Goal: Complete application form

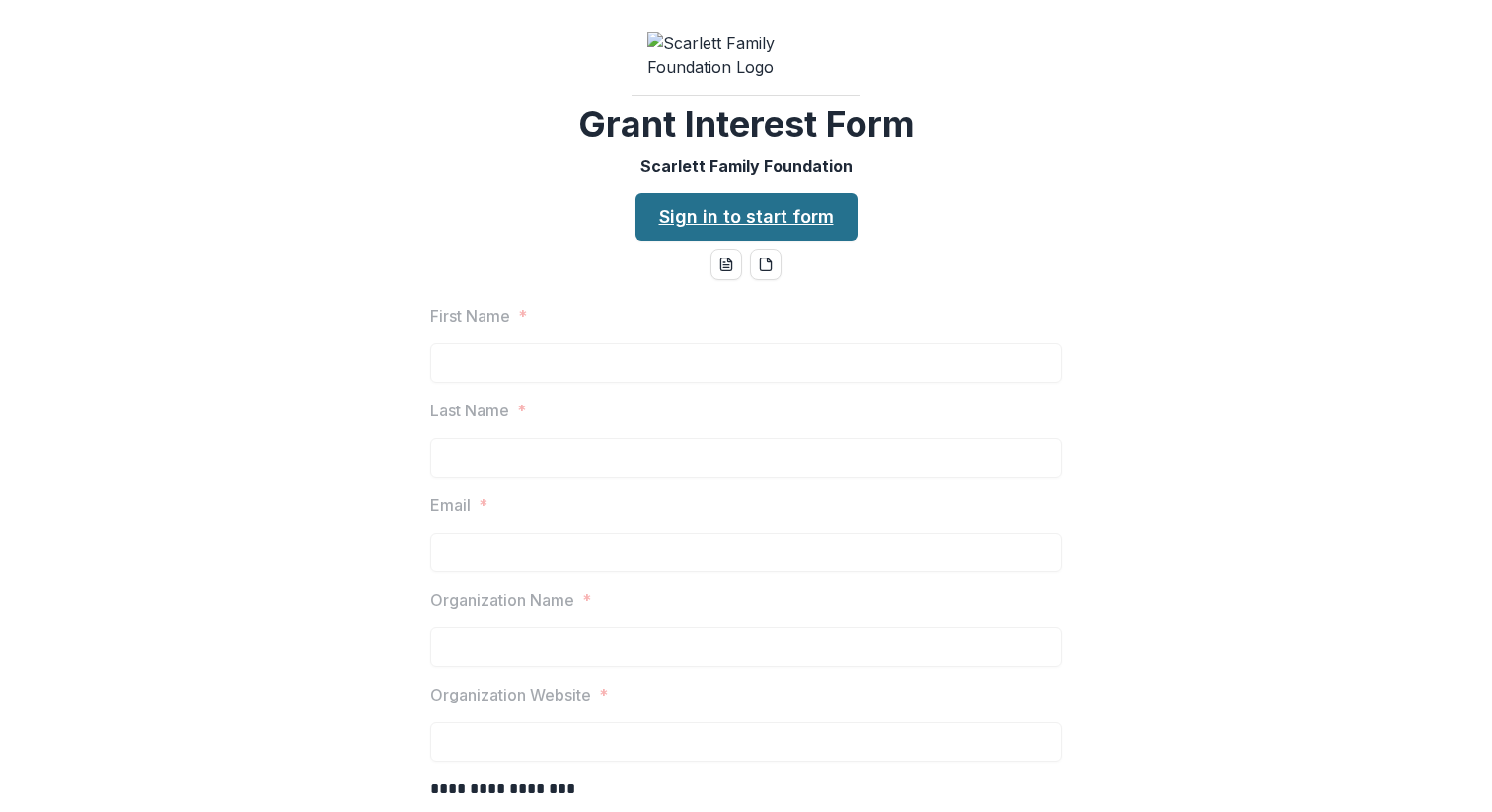
click at [749, 241] on link "Sign in to start form" at bounding box center [746, 216] width 222 height 47
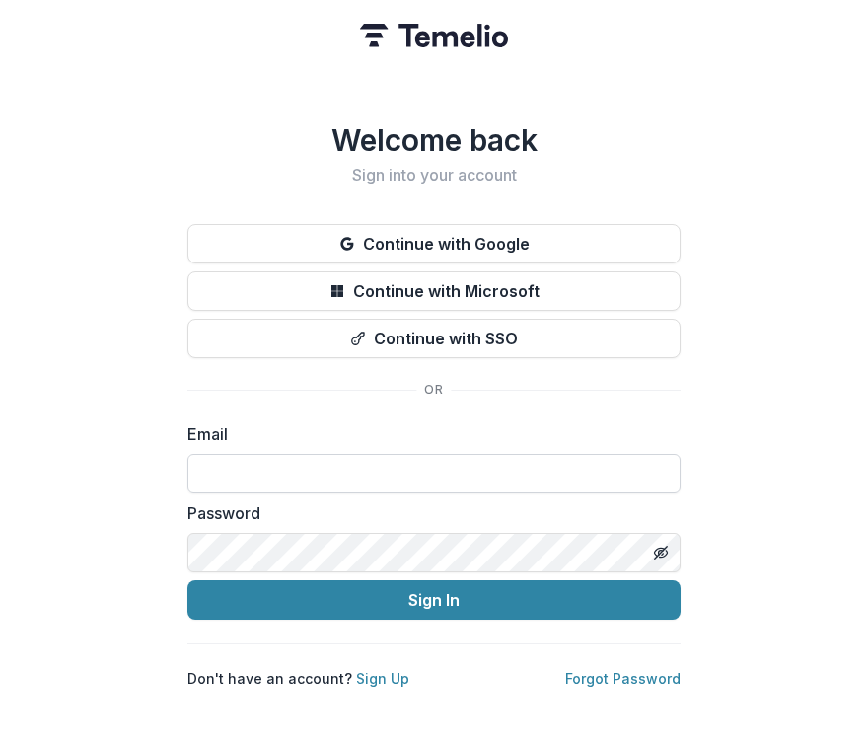
click at [266, 464] on input at bounding box center [433, 473] width 493 height 39
type input "**********"
click at [661, 547] on line "Toggle password visibility" at bounding box center [661, 553] width 12 height 12
click at [384, 674] on link "Sign Up" at bounding box center [382, 678] width 53 height 17
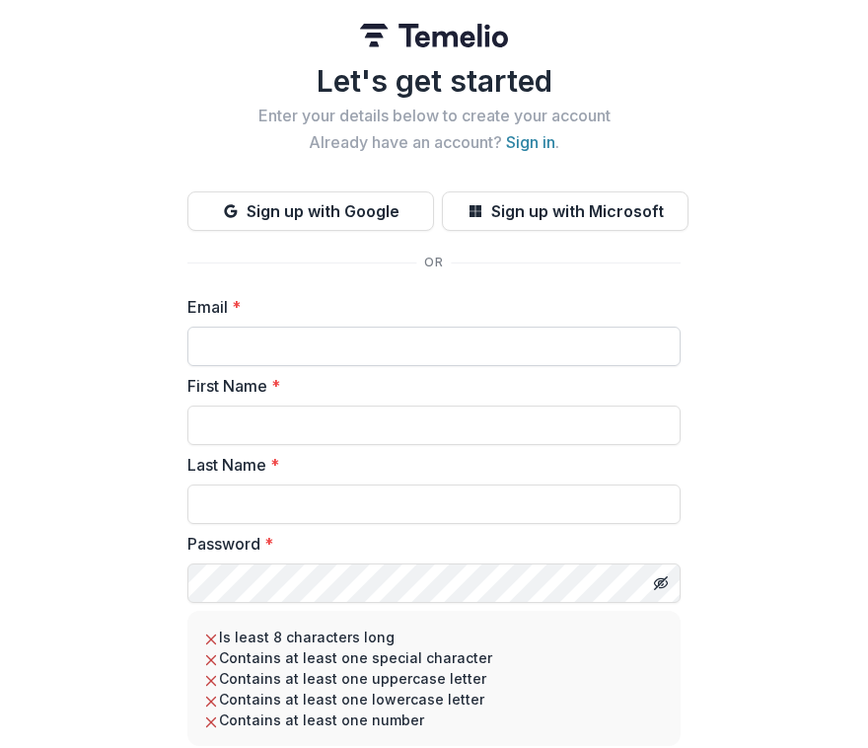
click at [268, 363] on input "Email *" at bounding box center [433, 346] width 493 height 39
type input "**********"
click at [272, 427] on input "First Name *" at bounding box center [433, 425] width 493 height 39
type input "**********"
click at [241, 512] on input "Last Name *" at bounding box center [433, 503] width 493 height 39
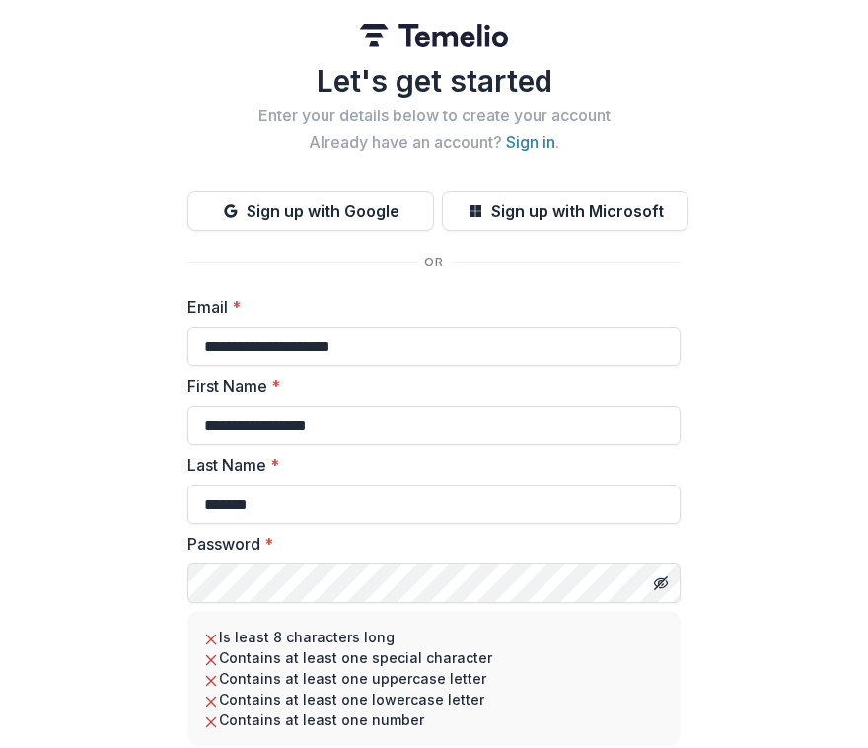
type input "*******"
click at [659, 581] on icon "Toggle password visibility" at bounding box center [661, 583] width 4 height 4
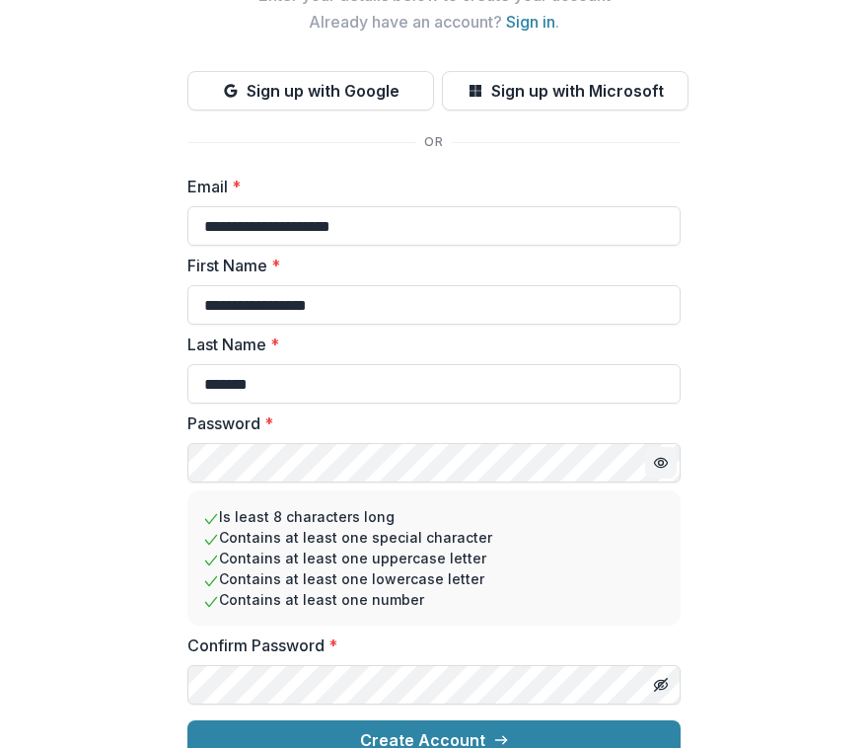
scroll to position [148, 0]
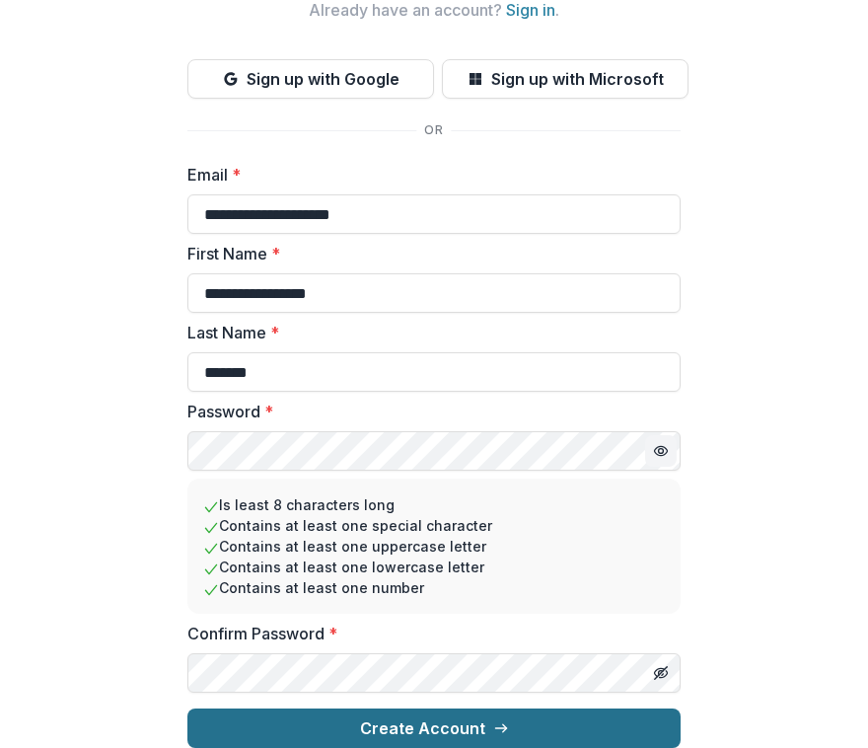
click at [438, 710] on button "Create Account" at bounding box center [433, 727] width 493 height 39
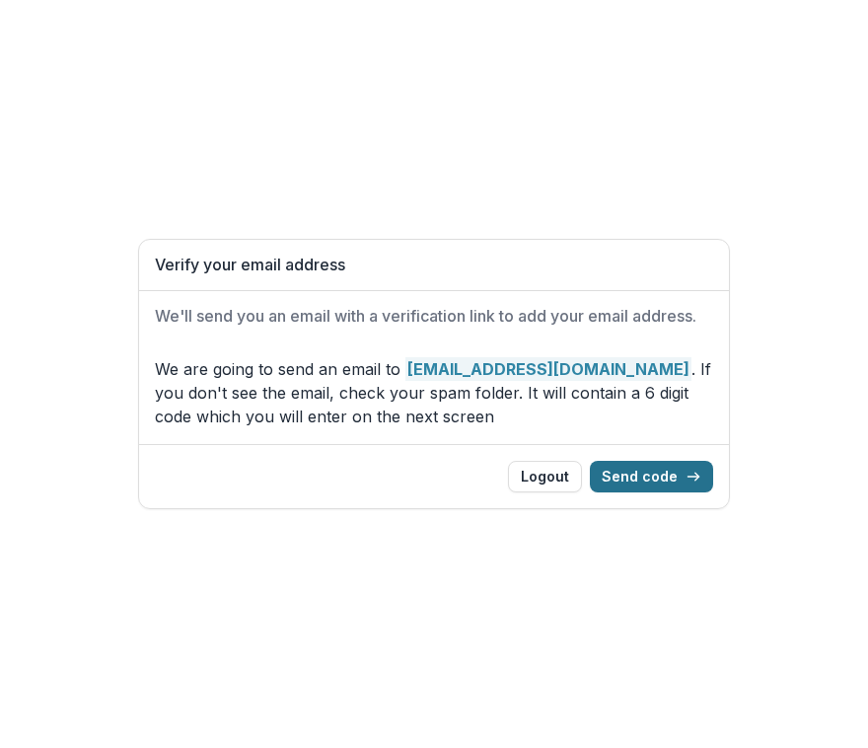
click at [669, 470] on button "Send code" at bounding box center [651, 477] width 123 height 32
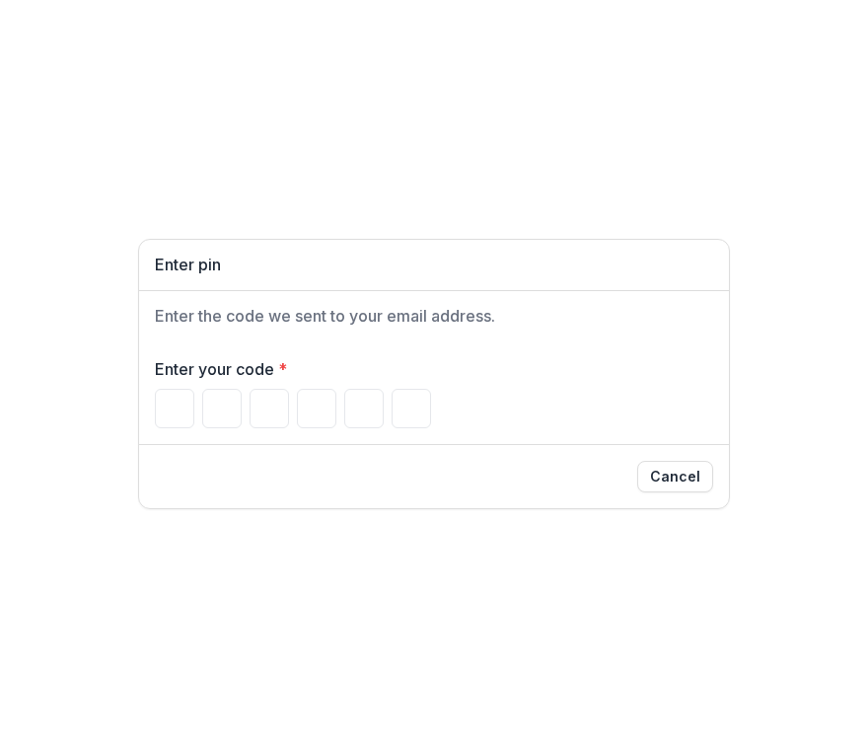
type input "*"
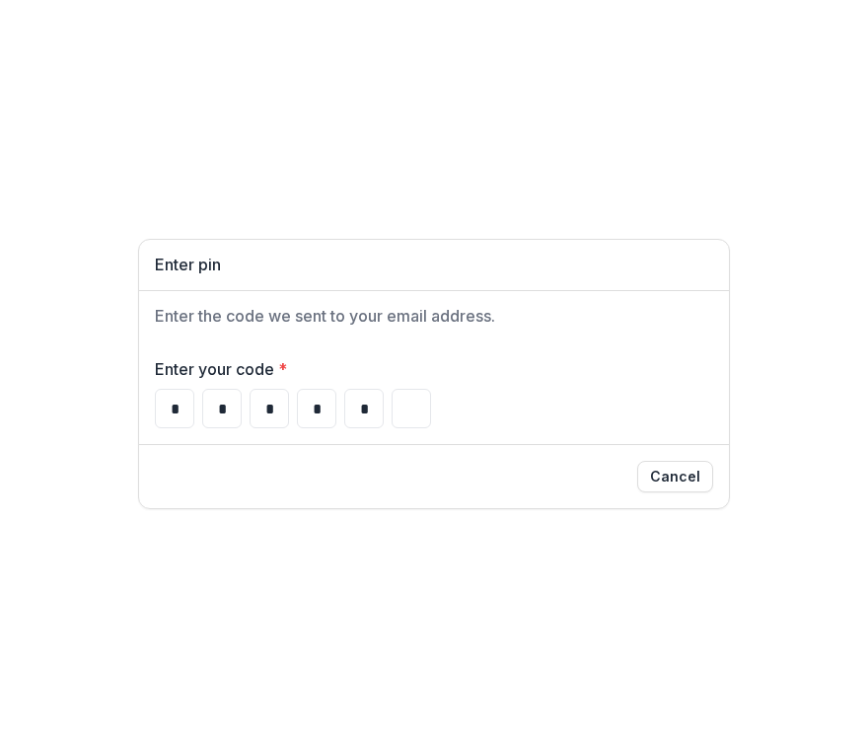
type input "*"
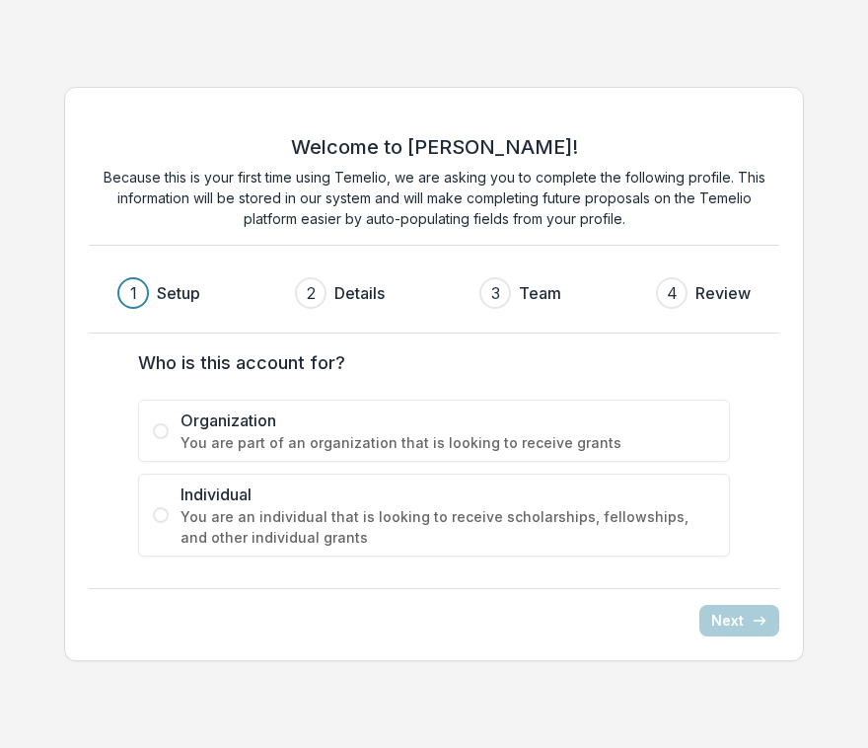
click at [164, 428] on span at bounding box center [161, 431] width 16 height 16
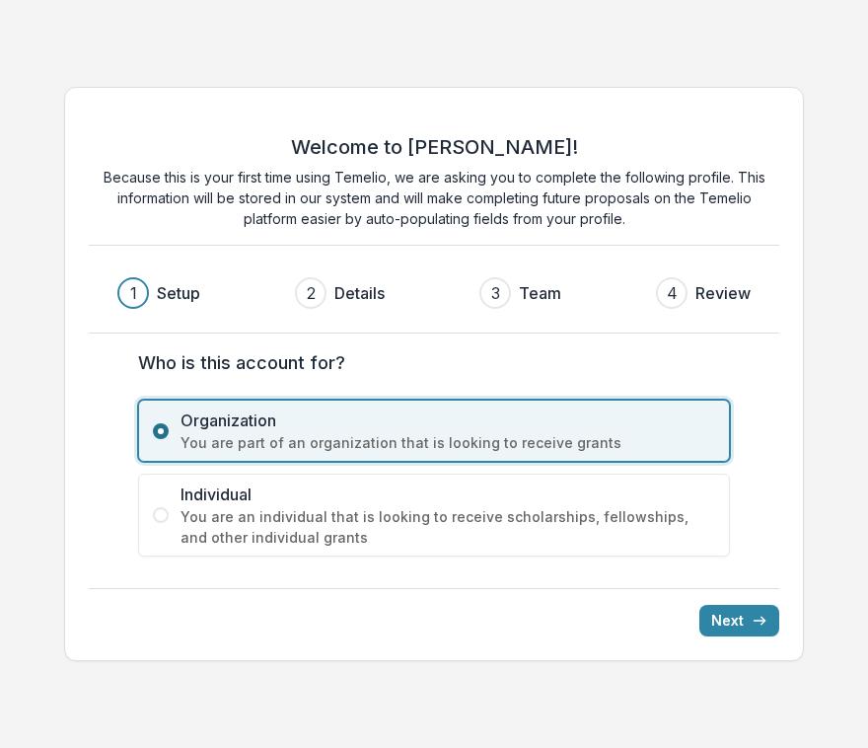
click at [164, 429] on span at bounding box center [161, 431] width 16 height 16
click at [164, 514] on span at bounding box center [161, 515] width 16 height 16
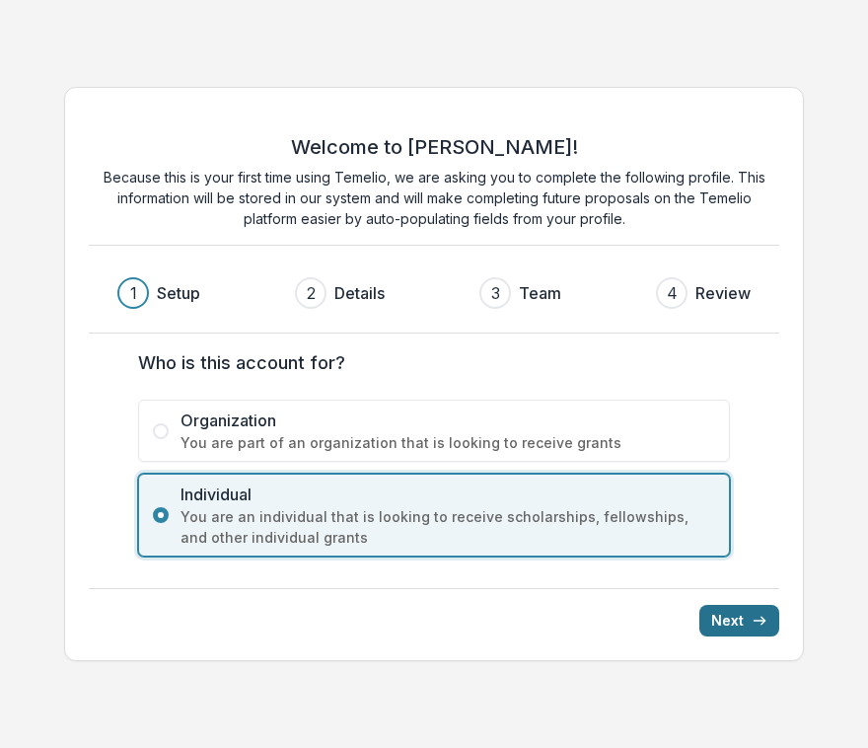
click at [721, 621] on button "Next" at bounding box center [740, 621] width 80 height 32
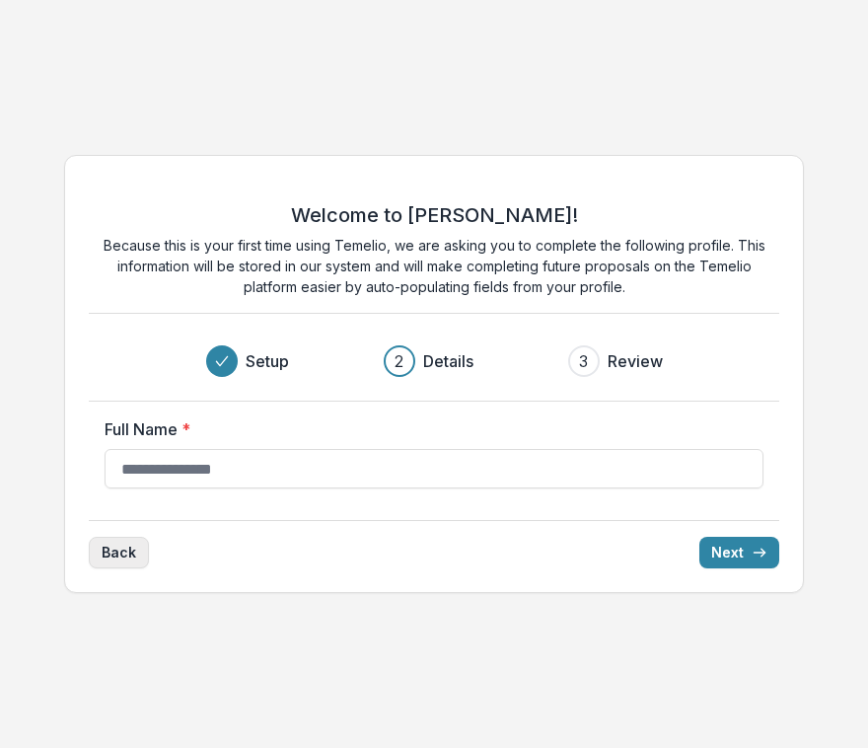
click at [114, 552] on button "Back" at bounding box center [119, 553] width 60 height 32
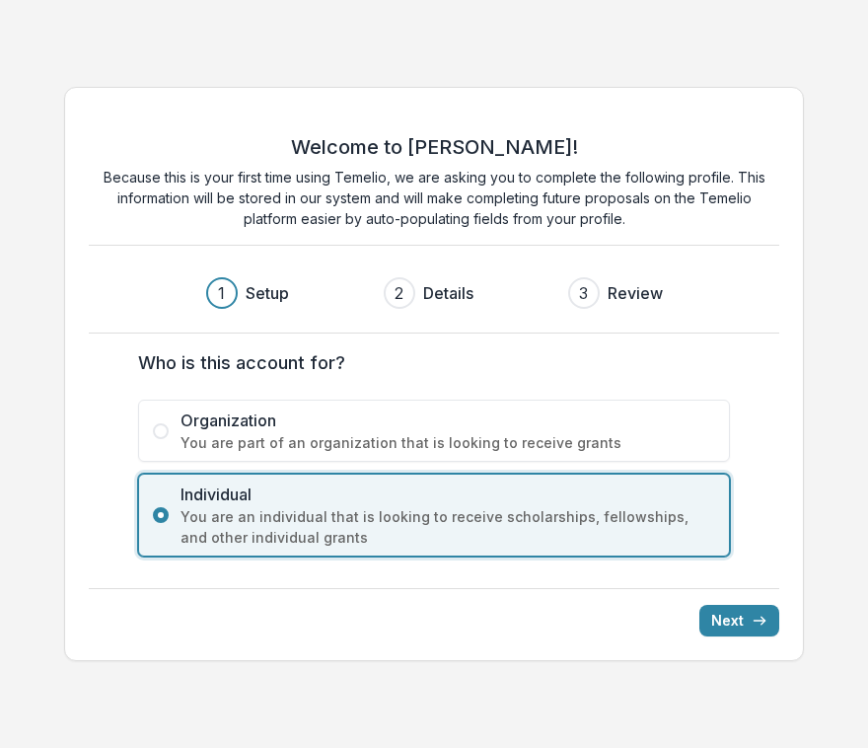
click at [163, 431] on span at bounding box center [161, 431] width 16 height 16
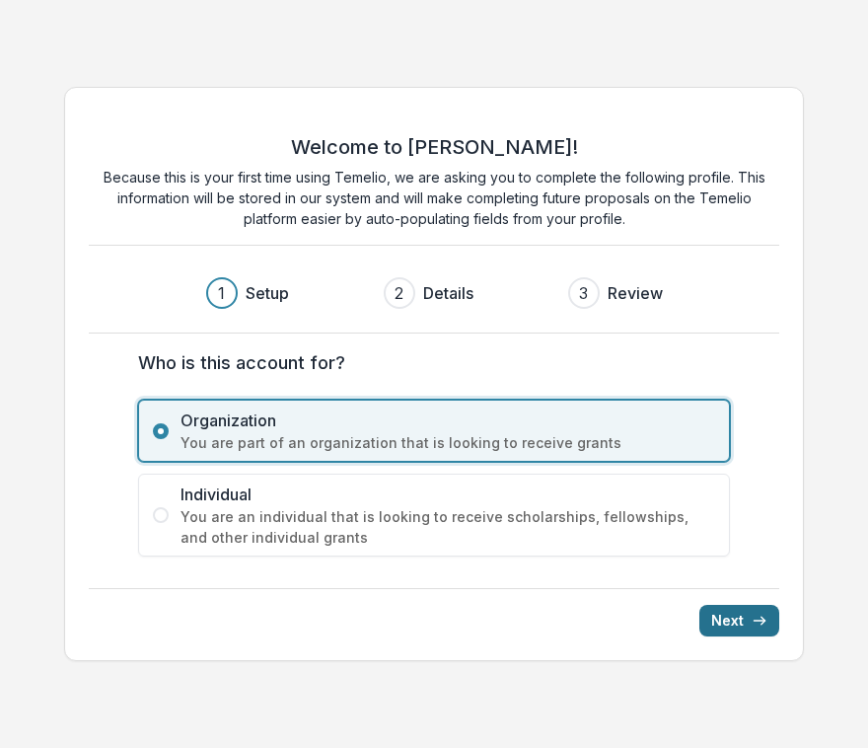
click at [736, 617] on button "Next" at bounding box center [740, 621] width 80 height 32
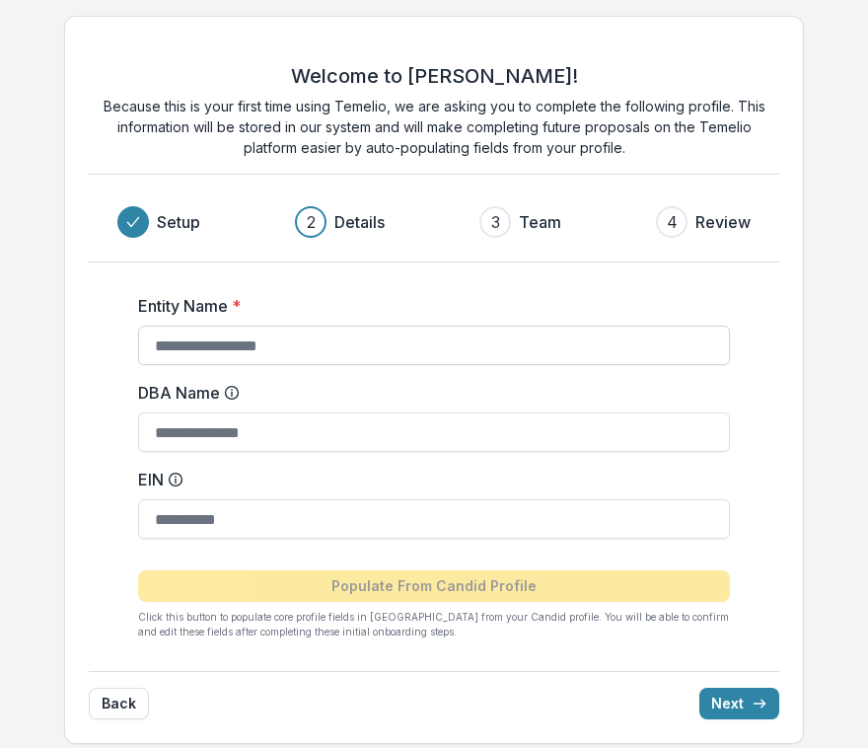
click at [203, 347] on input "Entity Name *" at bounding box center [434, 345] width 592 height 39
type input "**********"
click at [199, 438] on input "DBA Name" at bounding box center [434, 431] width 592 height 39
type input "****"
click at [194, 521] on input "EIN" at bounding box center [434, 518] width 592 height 39
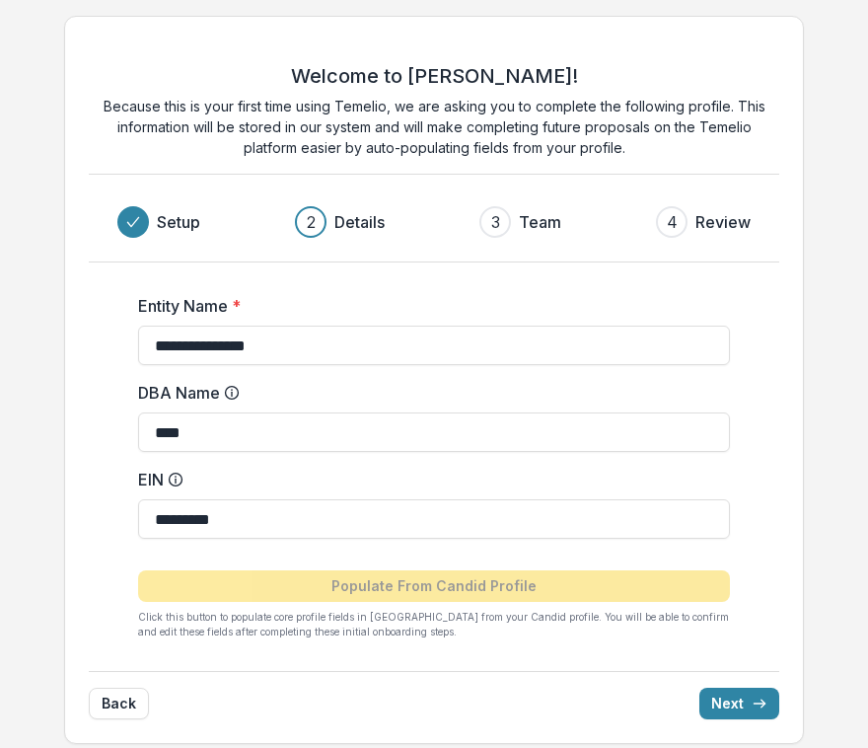
type input "*********"
click at [479, 459] on form "**********" at bounding box center [434, 458] width 592 height 361
click at [299, 562] on div "Populate From Candid Profile Click this button to populate core profile fields …" at bounding box center [434, 597] width 592 height 85
click at [734, 703] on button "Next" at bounding box center [740, 704] width 80 height 32
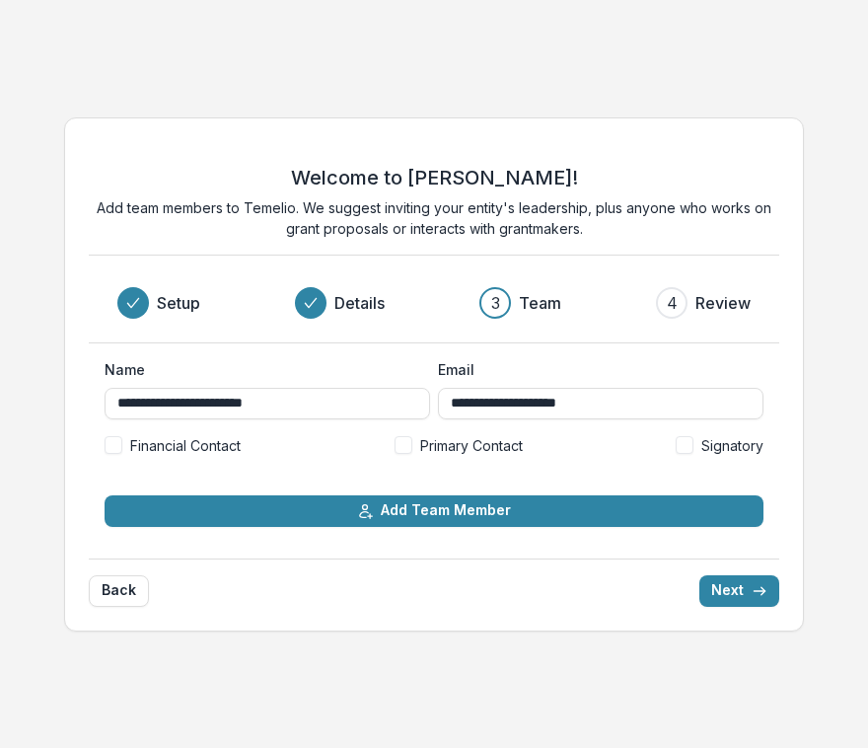
click at [407, 440] on span at bounding box center [404, 445] width 18 height 18
click at [739, 592] on button "Next" at bounding box center [740, 591] width 80 height 32
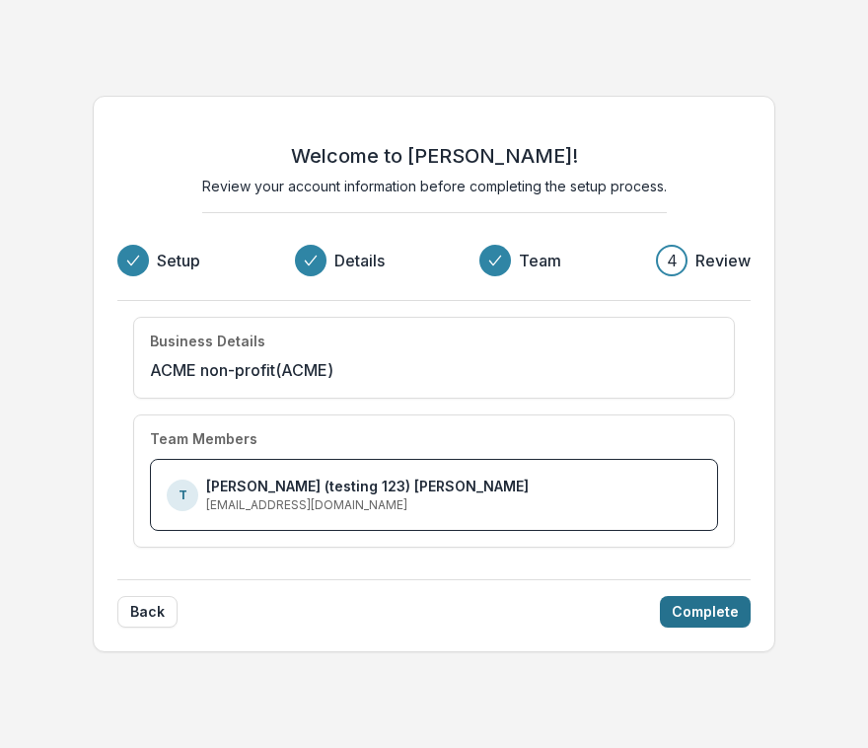
click at [703, 611] on button "Complete" at bounding box center [705, 612] width 91 height 32
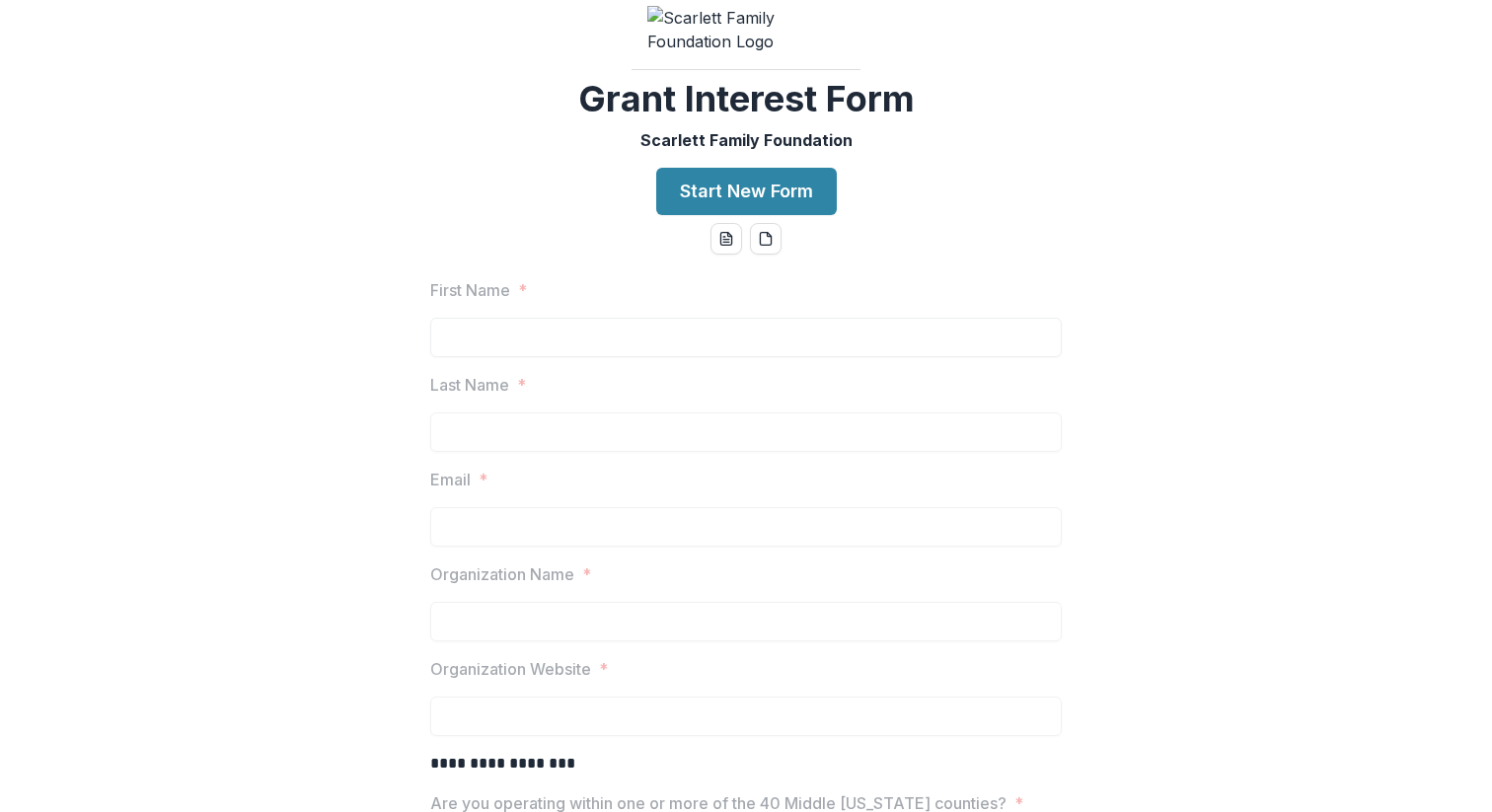
scroll to position [63, 0]
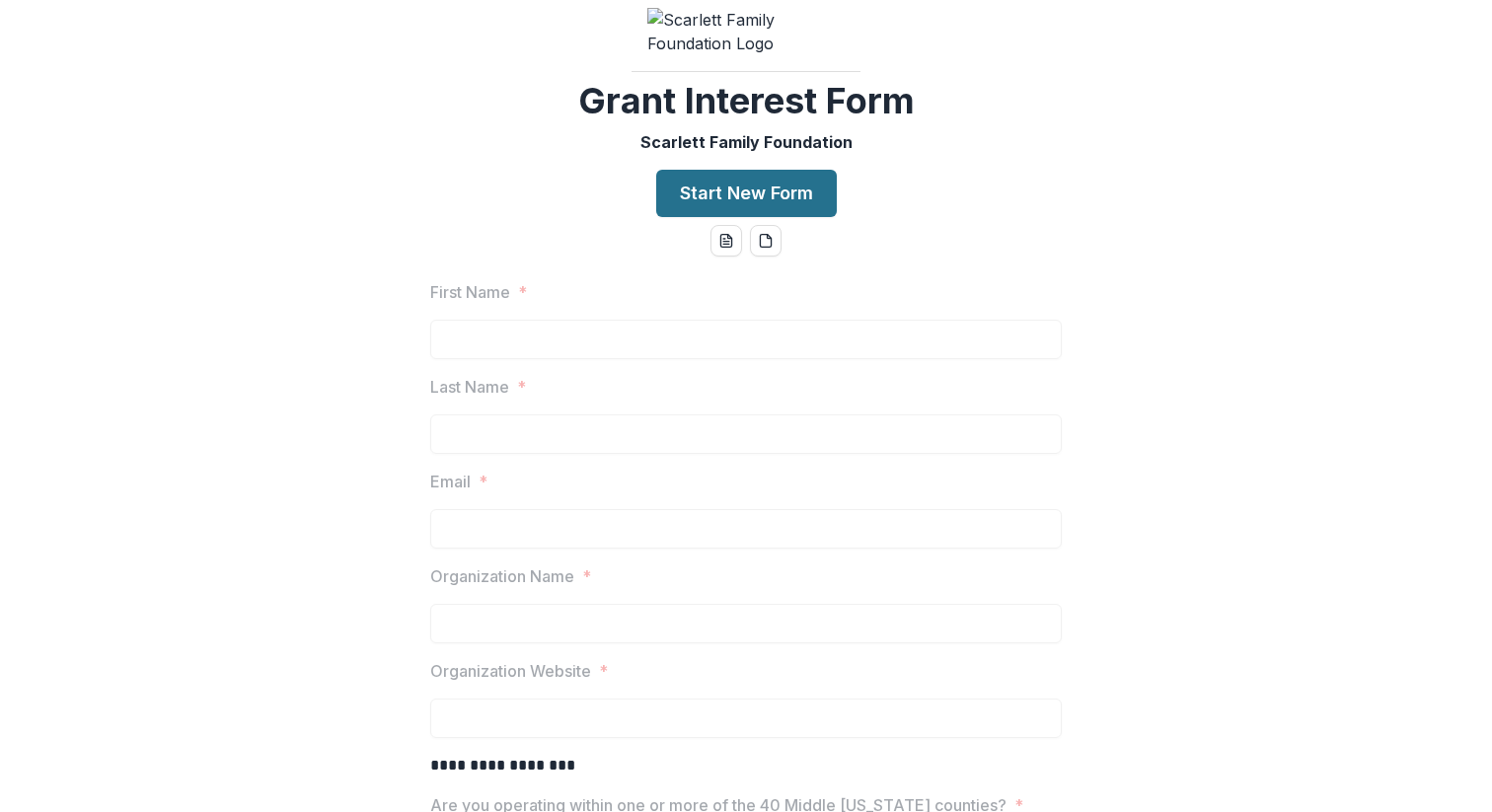
click at [735, 217] on button "Start New Form" at bounding box center [746, 193] width 181 height 47
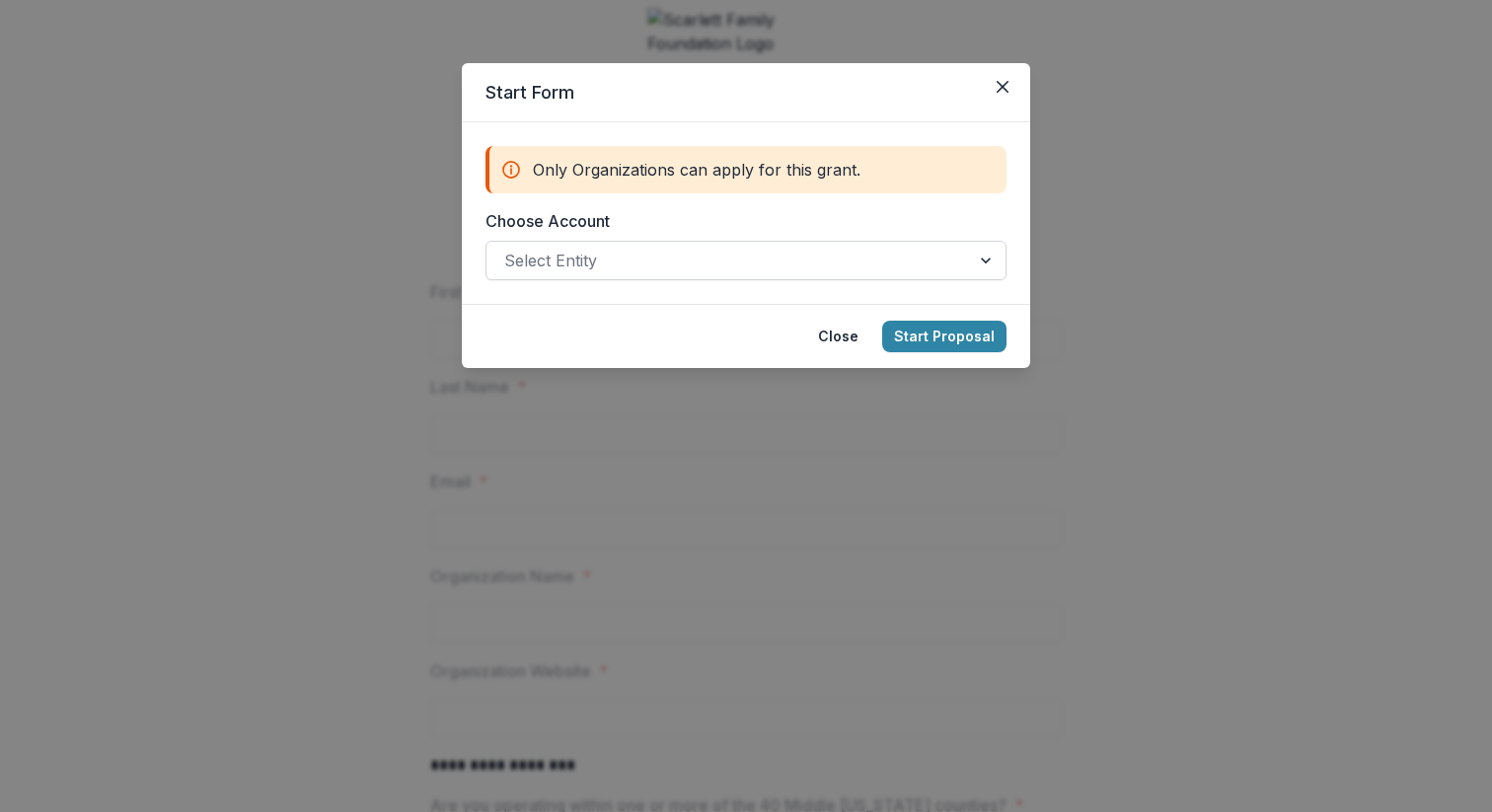
click at [867, 260] on div at bounding box center [988, 260] width 36 height 37
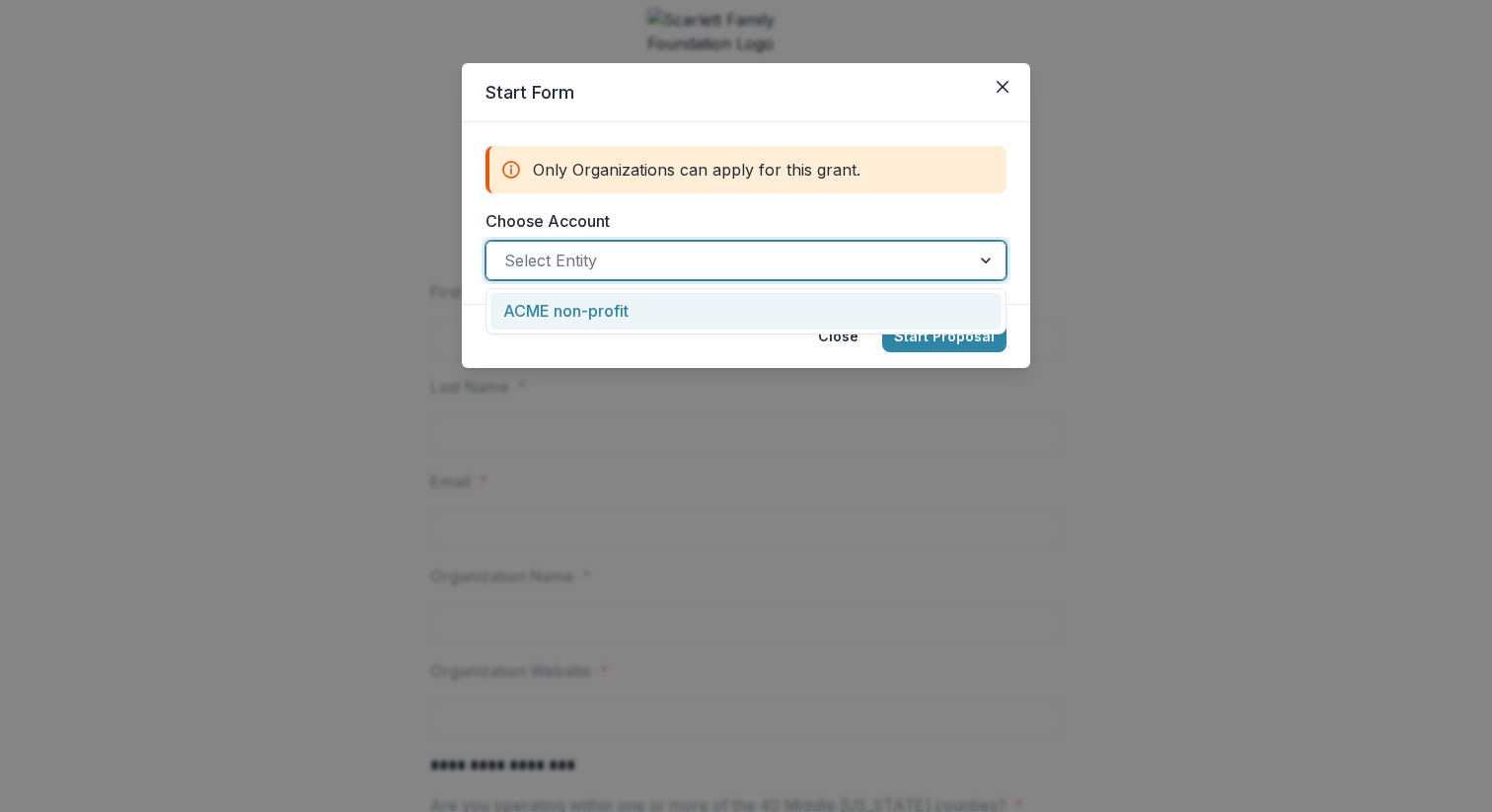
click at [617, 314] on div "ACME non-profit" at bounding box center [745, 311] width 511 height 37
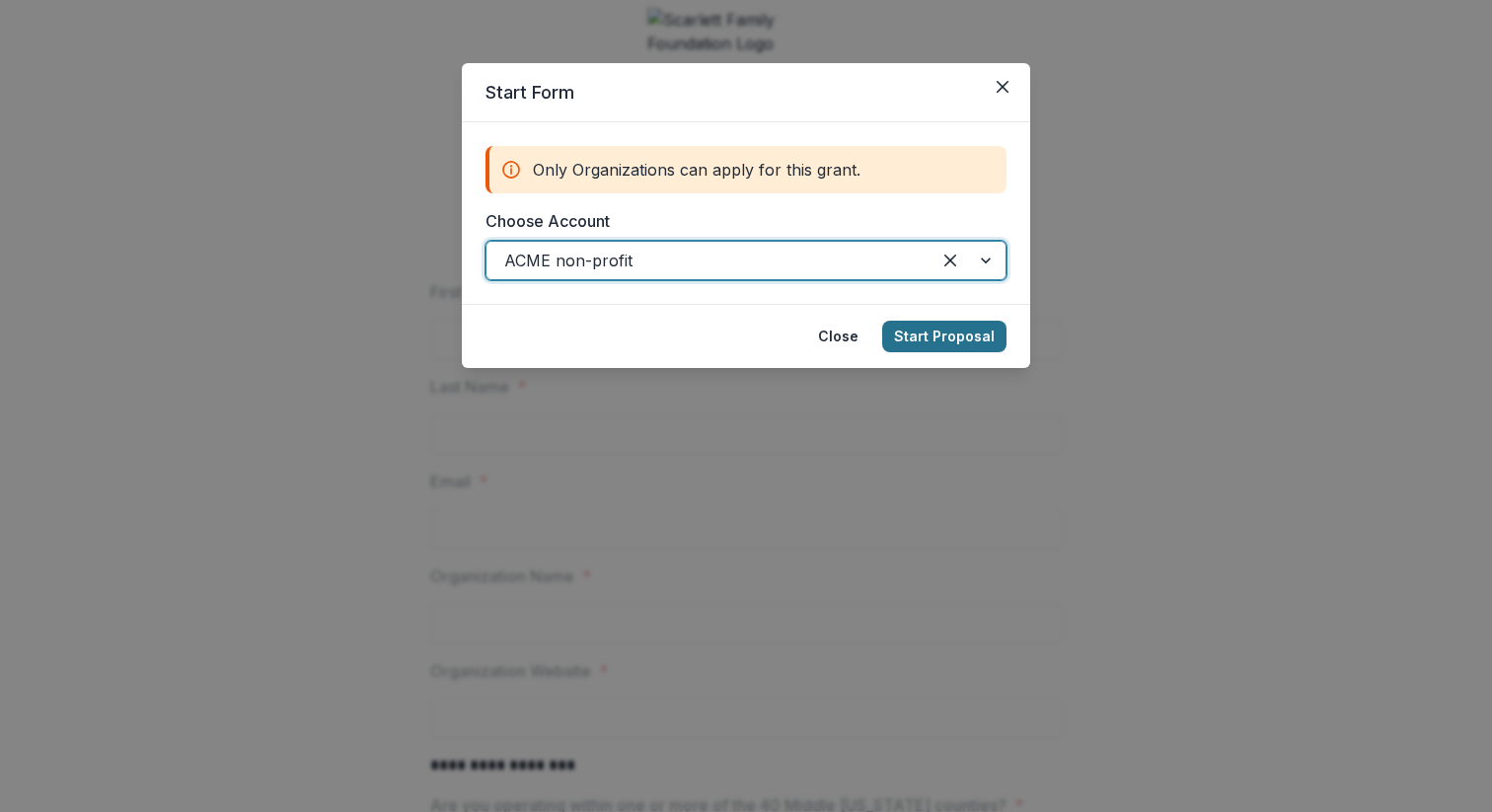
click at [867, 332] on button "Start Proposal" at bounding box center [944, 337] width 124 height 32
